Goal: Transaction & Acquisition: Obtain resource

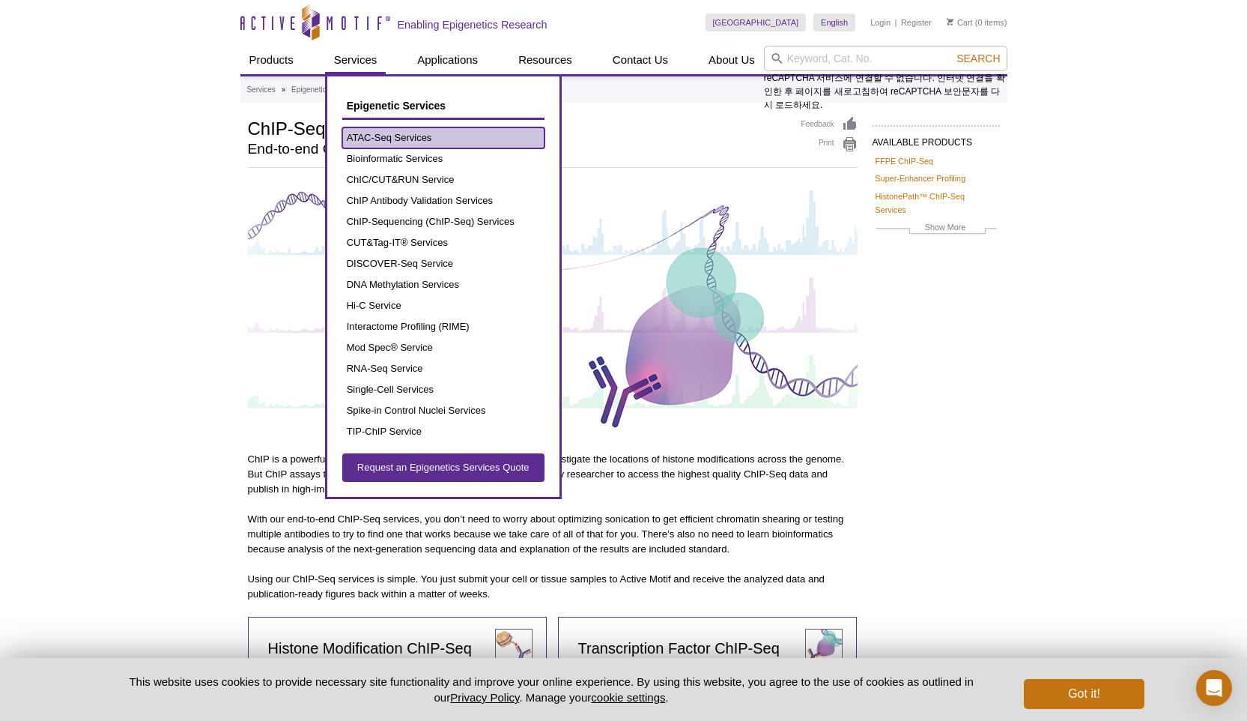
click at [382, 130] on link "ATAC-Seq Services" at bounding box center [443, 137] width 202 height 21
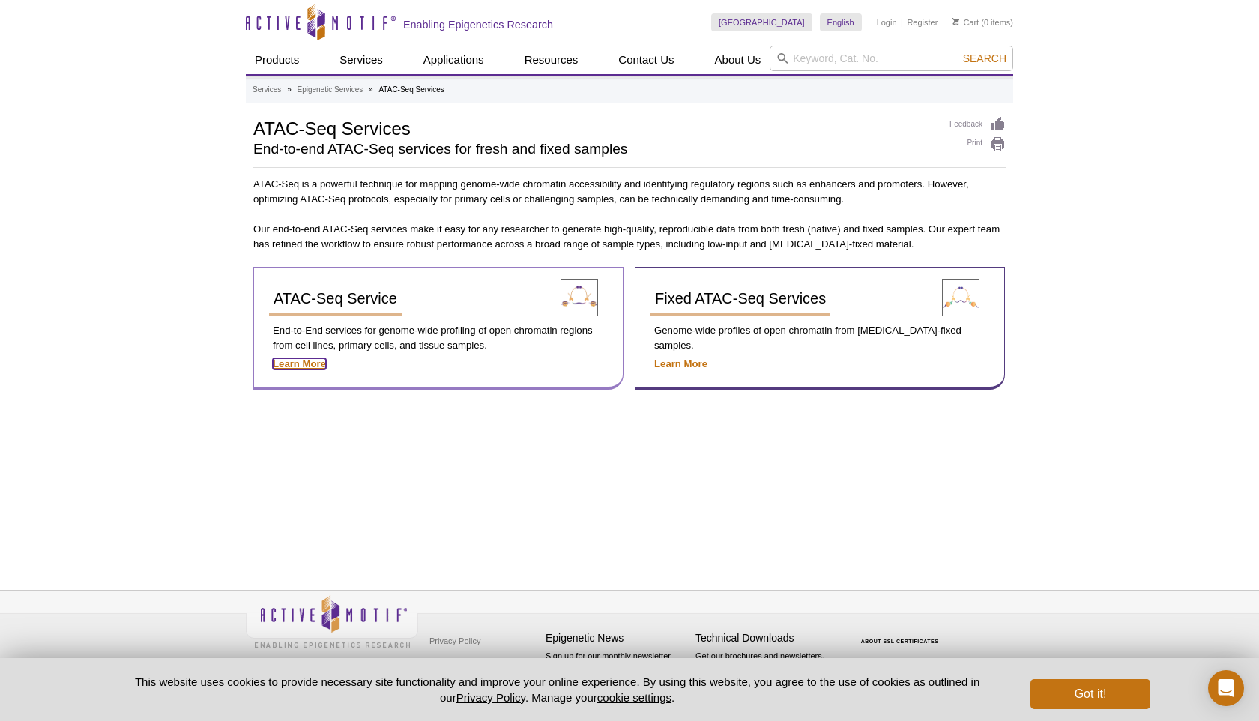
click at [295, 360] on strong "Learn More" at bounding box center [299, 363] width 53 height 11
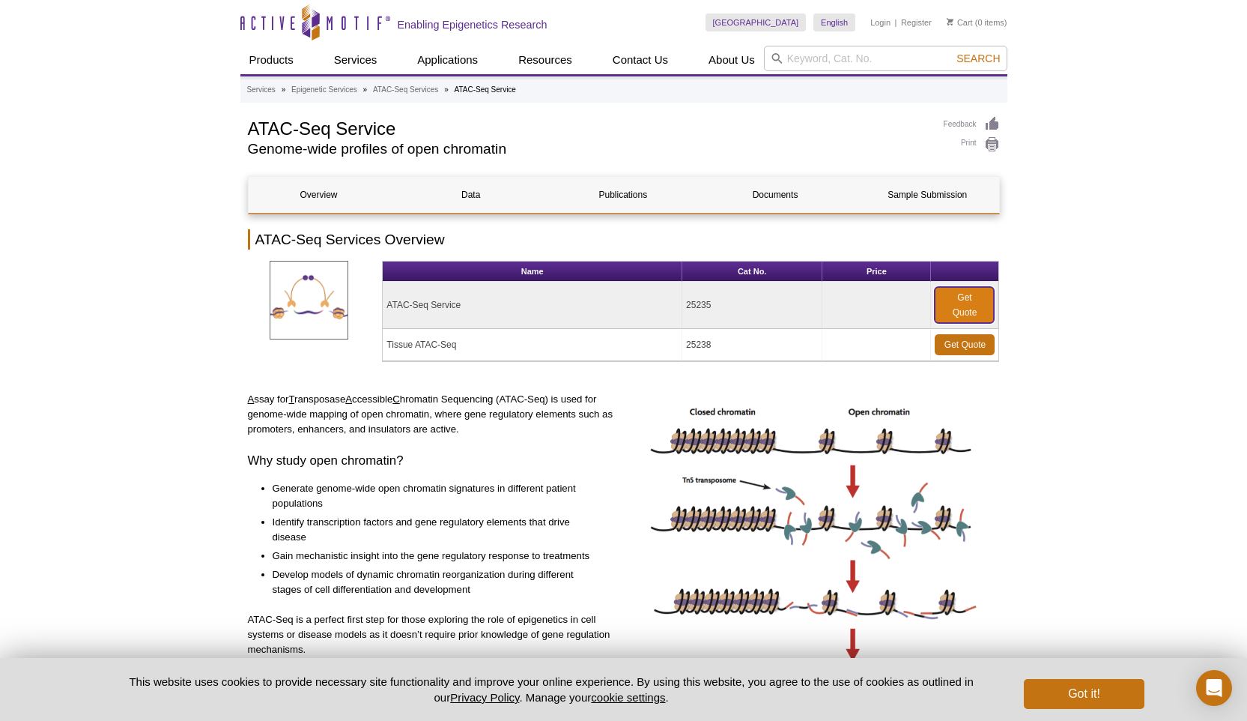
click at [966, 298] on link "Get Quote" at bounding box center [964, 305] width 59 height 36
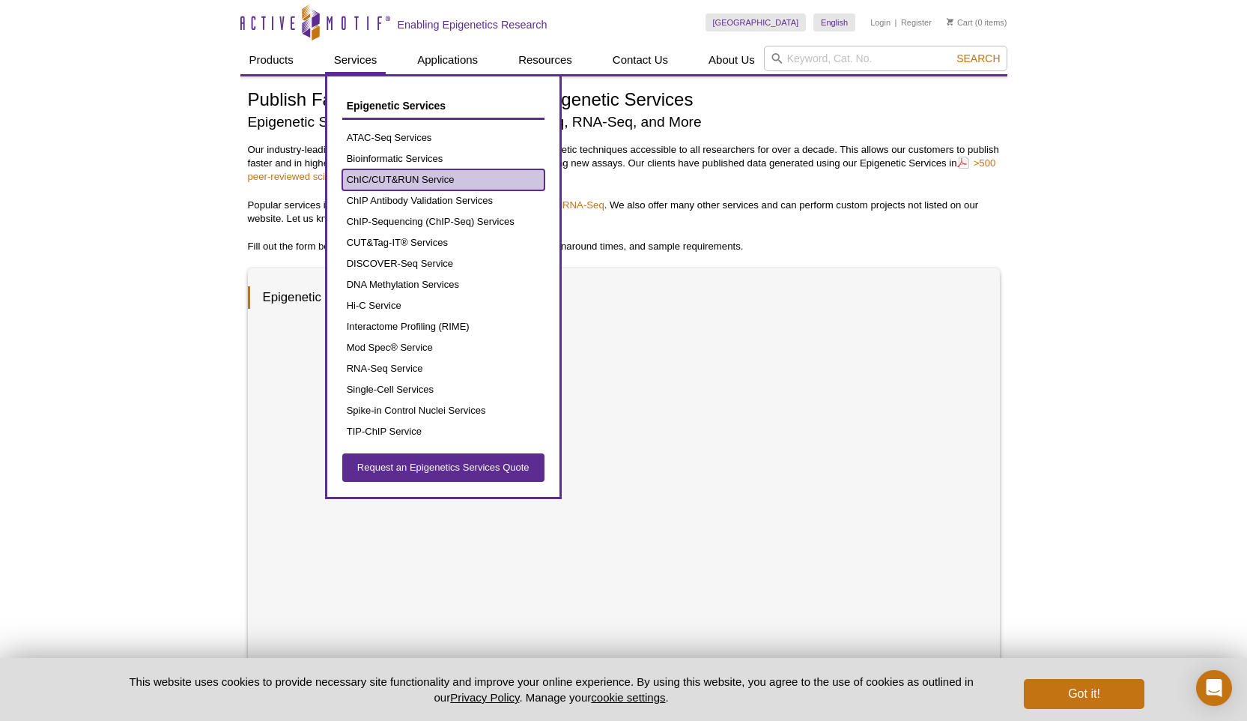
click at [381, 179] on link "ChIC/CUT&RUN Service" at bounding box center [443, 179] width 202 height 21
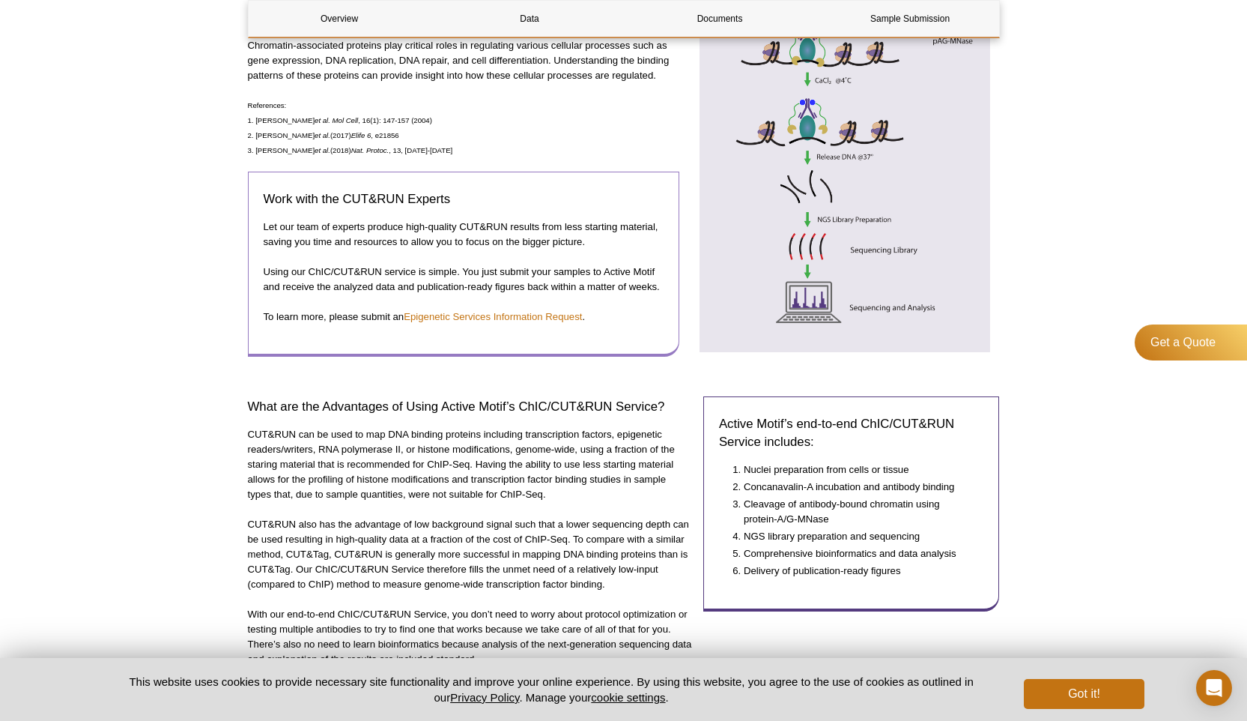
scroll to position [593, 0]
